Goal: Transaction & Acquisition: Purchase product/service

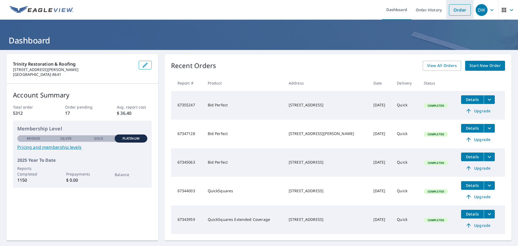
click at [454, 15] on link "Order" at bounding box center [460, 9] width 22 height 11
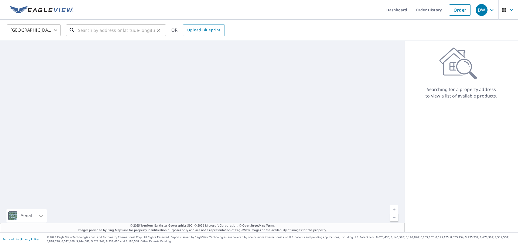
click at [133, 32] on input "text" at bounding box center [116, 30] width 77 height 15
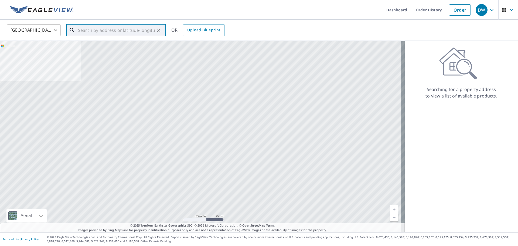
paste input "[STREET_ADDRESS]"
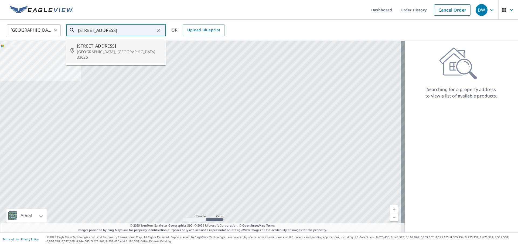
click at [118, 43] on span "[STREET_ADDRESS]" at bounding box center [119, 46] width 85 height 6
type input "[STREET_ADDRESS]"
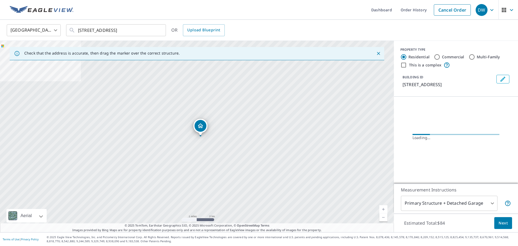
scroll to position [0, 0]
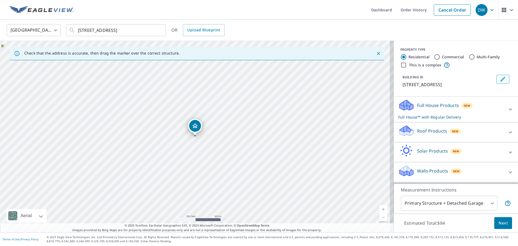
click at [434, 136] on div "Roof Products New" at bounding box center [451, 131] width 106 height 15
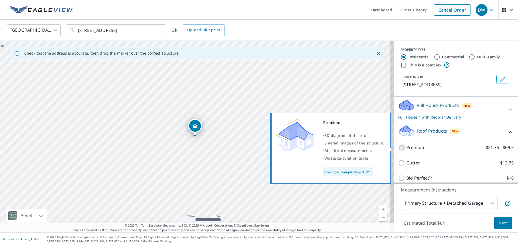
click at [398, 145] on input "Premium $21.75 - $69.5" at bounding box center [402, 147] width 8 height 6
checkbox input "true"
checkbox input "false"
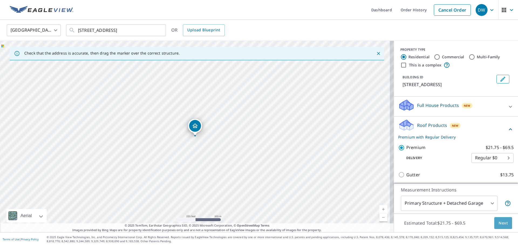
click at [499, 224] on span "Next" at bounding box center [503, 223] width 9 height 7
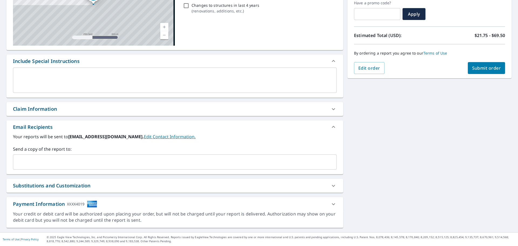
scroll to position [94, 0]
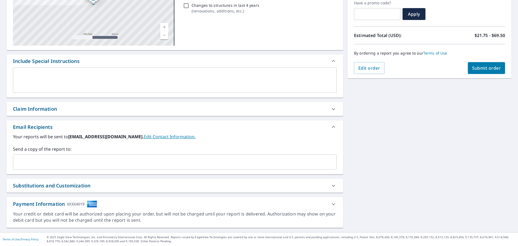
click at [77, 155] on div "​" at bounding box center [175, 161] width 324 height 15
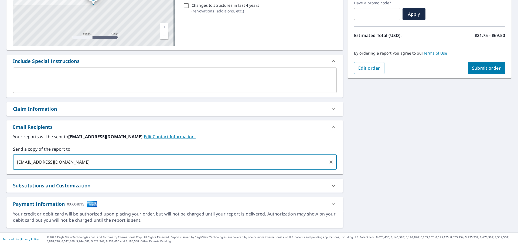
type input "[EMAIL_ADDRESS][DOMAIN_NAME]"
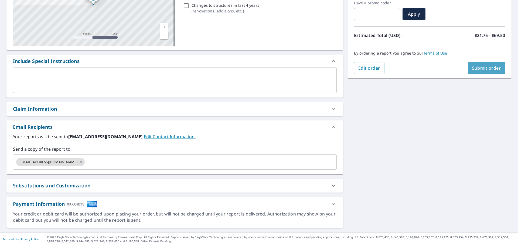
click at [486, 70] on span "Submit order" at bounding box center [486, 68] width 29 height 6
checkbox input "true"
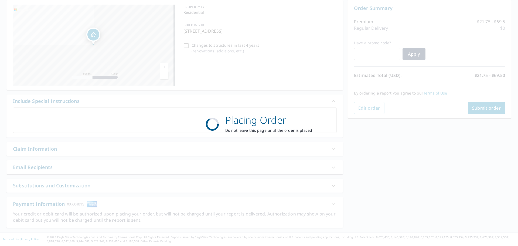
scroll to position [54, 0]
